Goal: Task Accomplishment & Management: Manage account settings

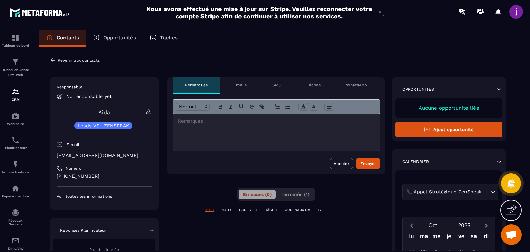
click at [56, 61] on icon at bounding box center [53, 60] width 6 height 6
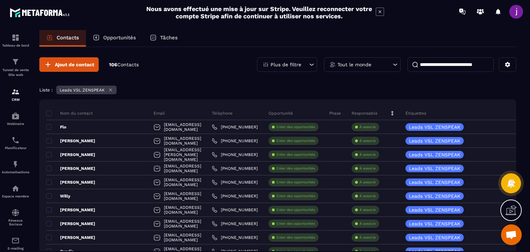
click at [117, 27] on div "Tableau de bord Tunnel de vente Site web CRM Webinaire Planificateur Automatisa…" at bounding box center [59, 137] width 118 height 228
click at [114, 40] on p "Opportunités" at bounding box center [119, 38] width 33 height 6
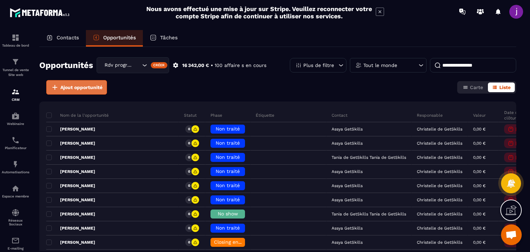
click at [66, 80] on button "Ajout opportunité" at bounding box center [76, 87] width 61 height 14
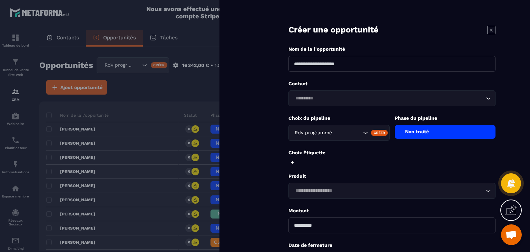
click at [315, 66] on input at bounding box center [391, 64] width 207 height 16
type input "**********"
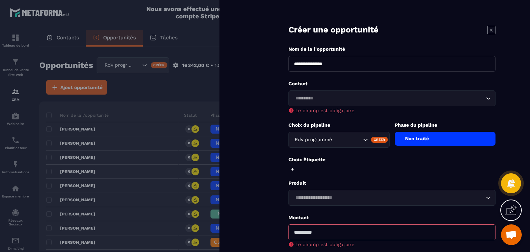
click at [314, 100] on input "Search for option" at bounding box center [388, 99] width 191 height 8
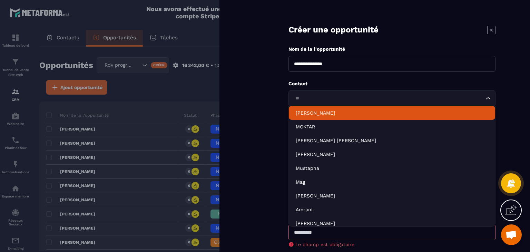
type input "*"
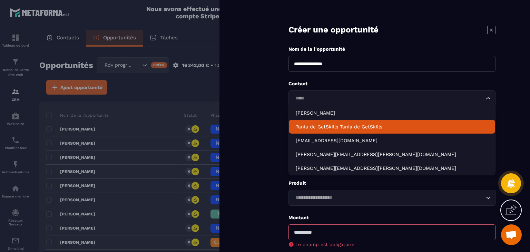
click at [335, 120] on li "Tania de GetSkills Tania de GetSkills" at bounding box center [392, 127] width 206 height 14
type input "*****"
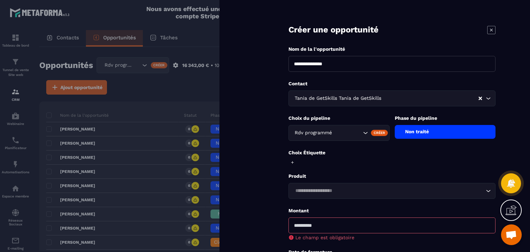
click at [454, 136] on div "Non traité" at bounding box center [445, 132] width 101 height 14
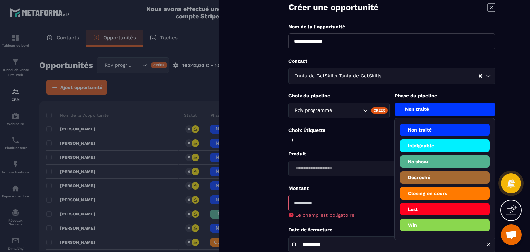
scroll to position [35, 0]
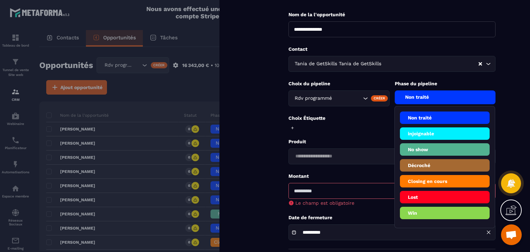
click at [433, 217] on li "Win" at bounding box center [445, 213] width 90 height 12
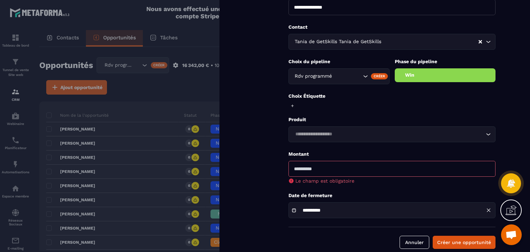
scroll to position [67, 0]
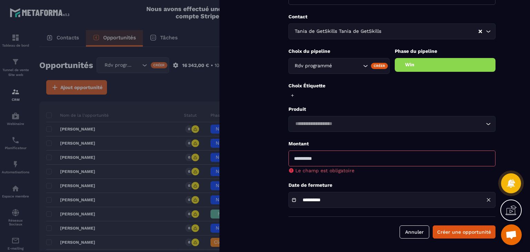
click at [334, 160] on input "number" at bounding box center [391, 158] width 207 height 16
type input "****"
click at [330, 199] on input "**********" at bounding box center [325, 199] width 52 height 5
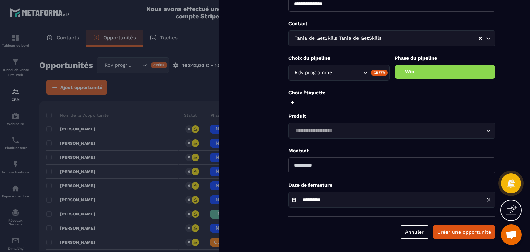
click at [450, 208] on form "**********" at bounding box center [392, 96] width 276 height 312
click at [456, 228] on button "Créer une opportunité" at bounding box center [464, 231] width 63 height 13
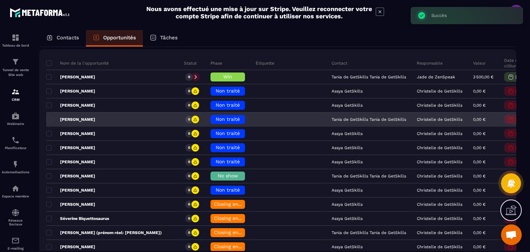
scroll to position [69, 0]
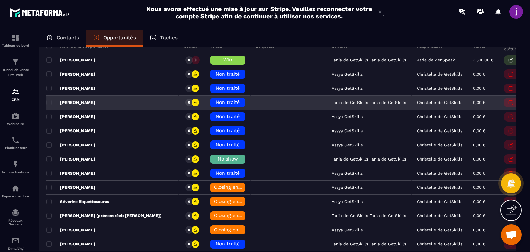
click at [216, 100] on span "Non traité" at bounding box center [228, 102] width 24 height 6
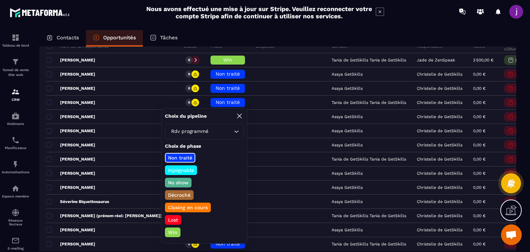
click at [186, 207] on p "Closing en cours" at bounding box center [188, 207] width 42 height 7
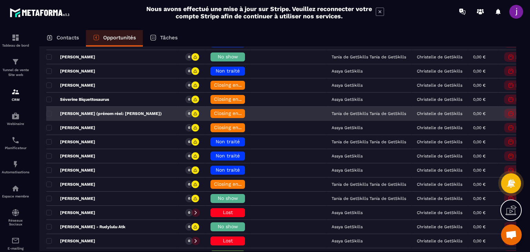
scroll to position [173, 0]
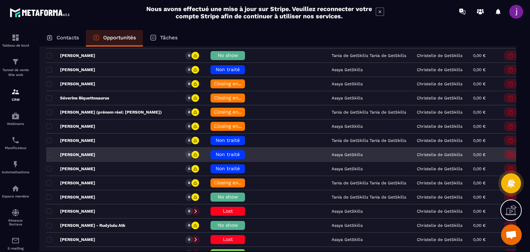
click at [216, 154] on span "Non traité" at bounding box center [228, 154] width 24 height 6
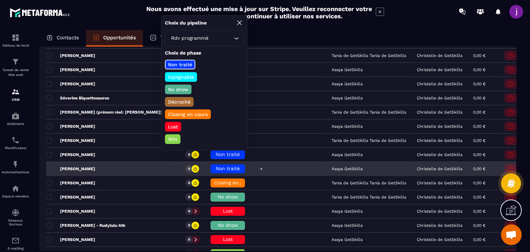
click at [264, 173] on div at bounding box center [288, 169] width 76 height 14
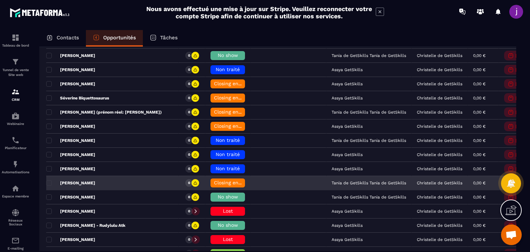
click at [214, 181] on span "Closing en cours" at bounding box center [233, 183] width 39 height 6
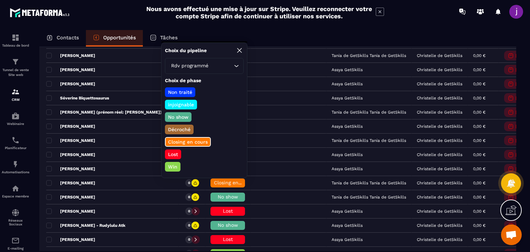
click at [174, 155] on p "Lost" at bounding box center [173, 154] width 12 height 7
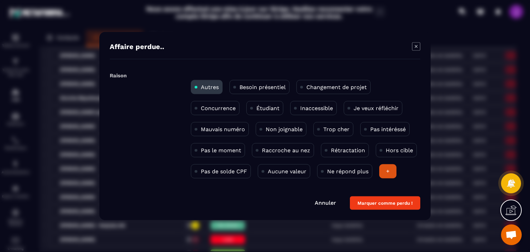
click at [231, 171] on p "Pas de solde CPF" at bounding box center [224, 171] width 46 height 7
click at [371, 204] on button "Marquer comme perdu !" at bounding box center [385, 202] width 70 height 13
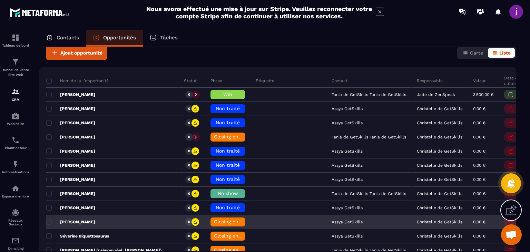
scroll to position [0, 0]
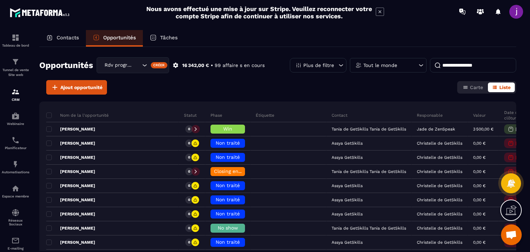
click at [479, 66] on input at bounding box center [473, 65] width 86 height 14
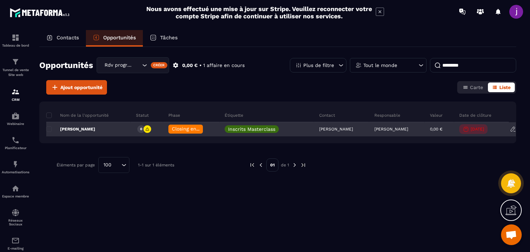
type input "*********"
click at [343, 128] on div "[PERSON_NAME]" at bounding box center [342, 129] width 56 height 14
